Goal: Task Accomplishment & Management: Manage account settings

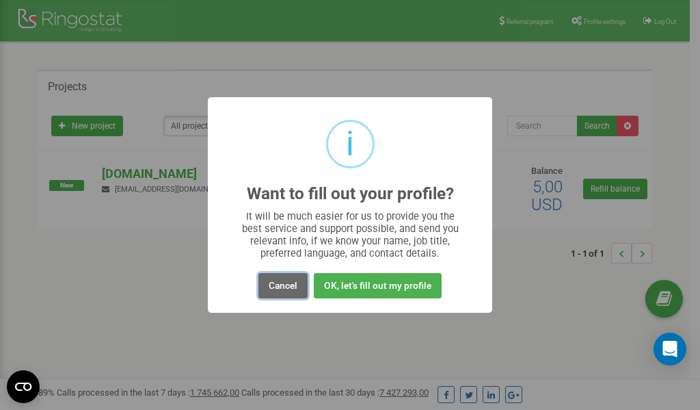
click at [281, 285] on button "Cancel" at bounding box center [282, 285] width 49 height 25
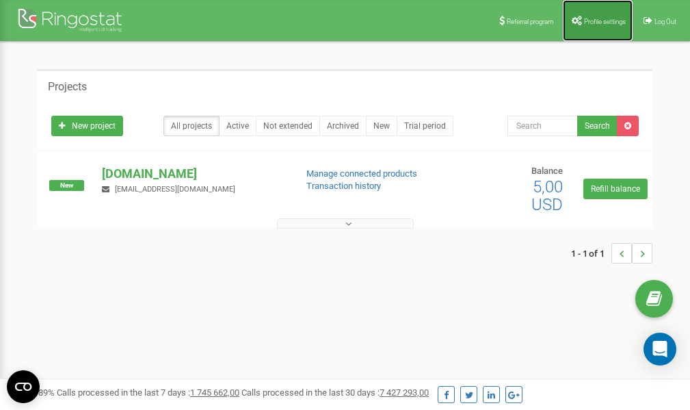
click at [593, 20] on span "Profile settings" at bounding box center [605, 22] width 42 height 8
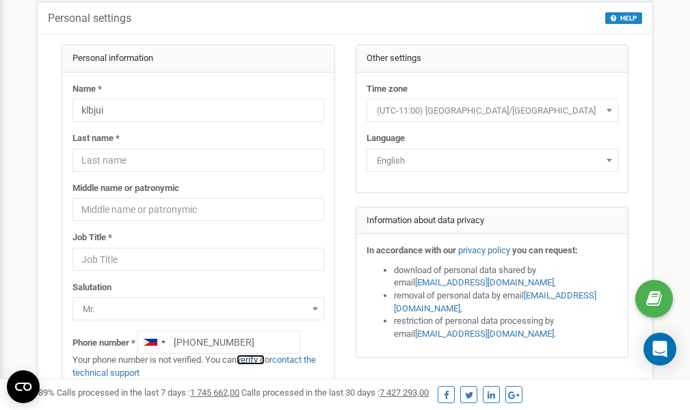
click at [256, 359] on link "verify it" at bounding box center [251, 359] width 28 height 10
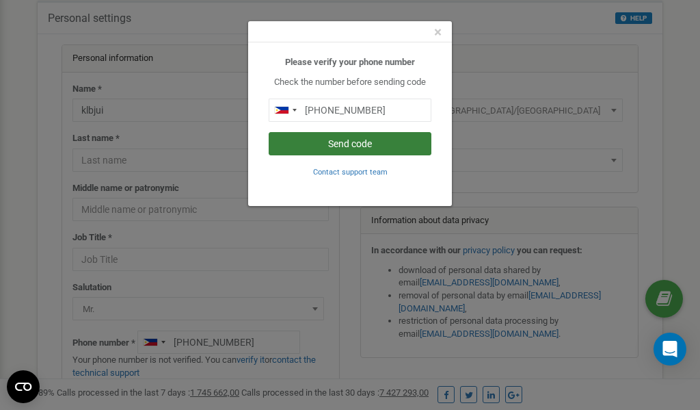
click at [338, 145] on button "Send code" at bounding box center [350, 143] width 163 height 23
